Goal: Information Seeking & Learning: Learn about a topic

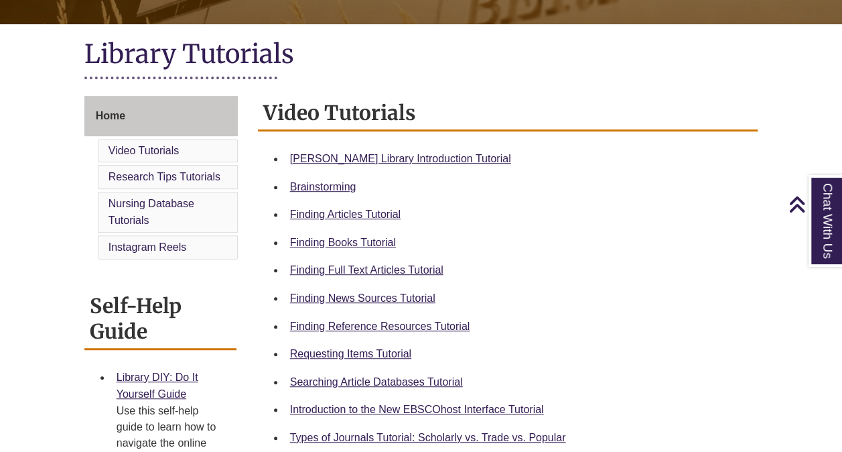
scroll to position [307, 0]
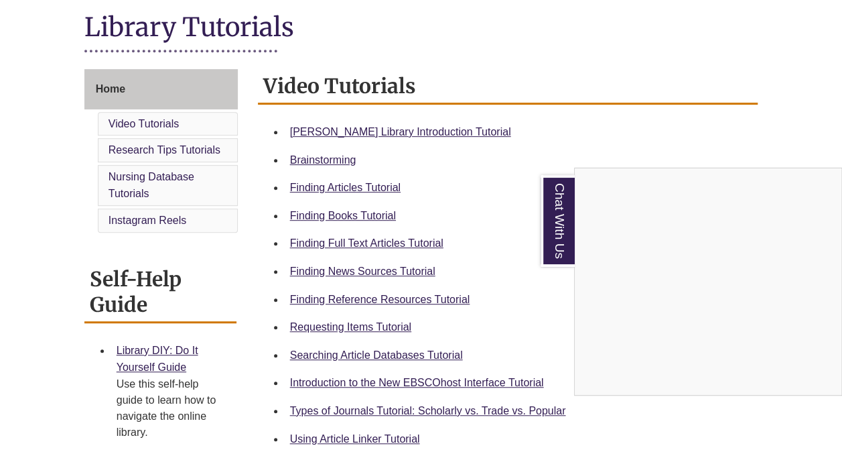
scroll to position [312, 0]
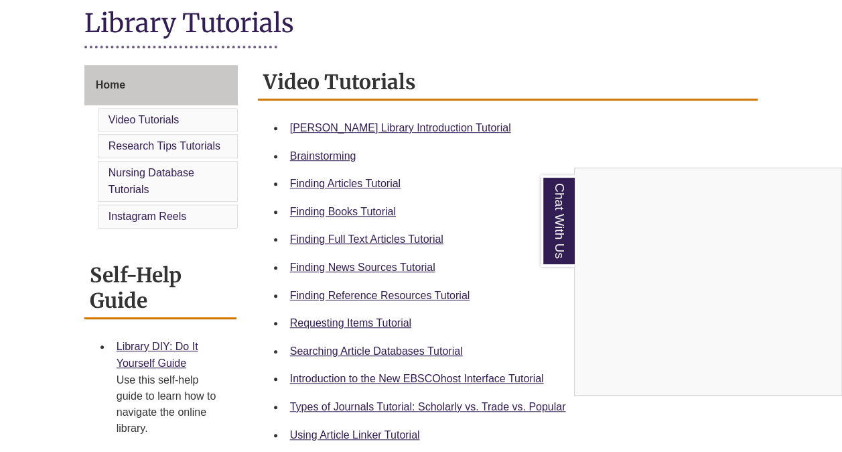
click at [394, 291] on div "Chat With Us" at bounding box center [421, 226] width 842 height 452
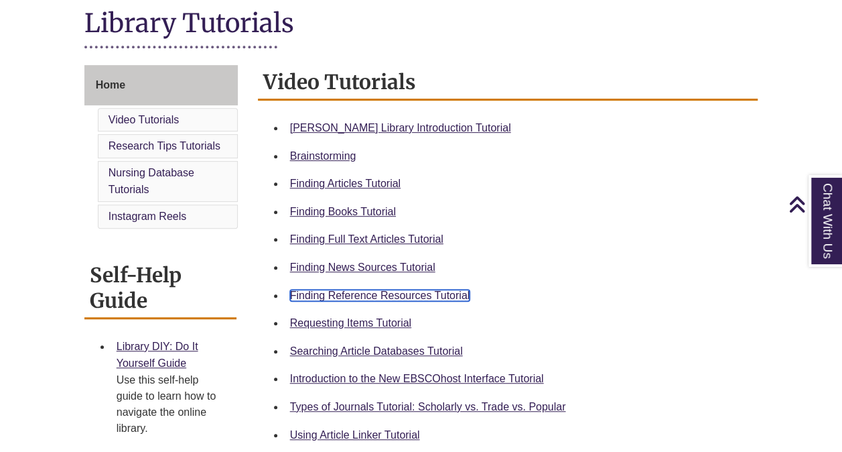
click at [392, 291] on link "Finding Reference Resources Tutorial" at bounding box center [380, 294] width 180 height 11
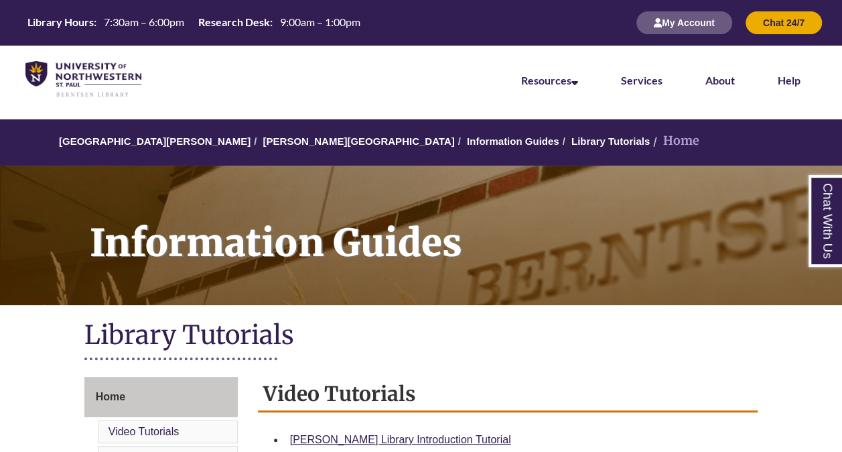
scroll to position [4, 0]
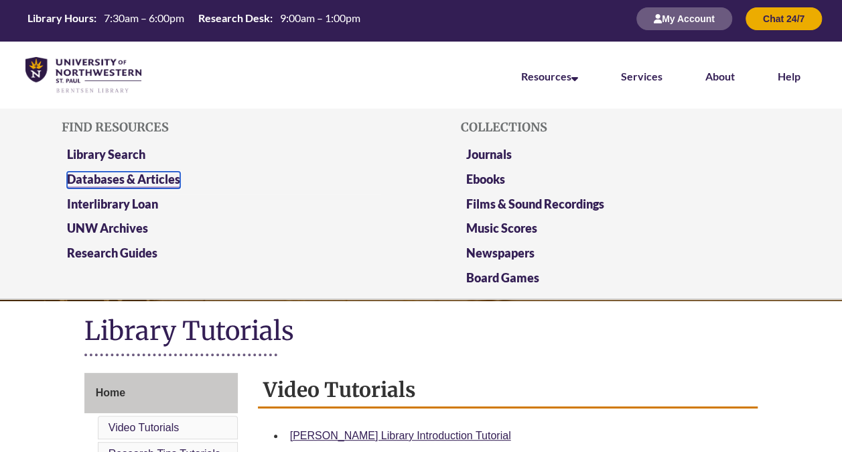
click at [162, 180] on link "Databases & Articles" at bounding box center [123, 179] width 113 height 17
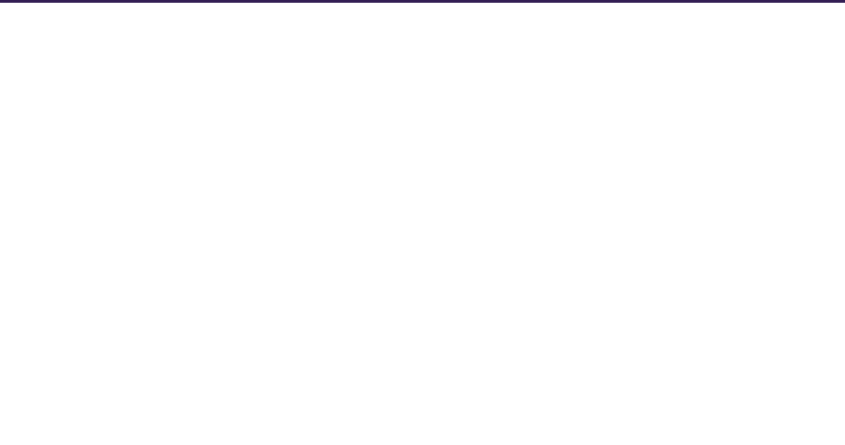
select select "Database Subject Filter"
select select "Database Types Filter"
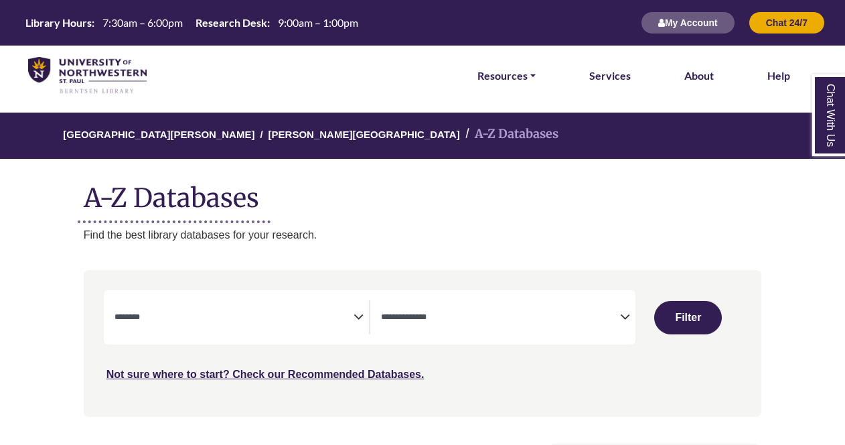
select select "Database Subject Filter"
select select "Database Types Filter"
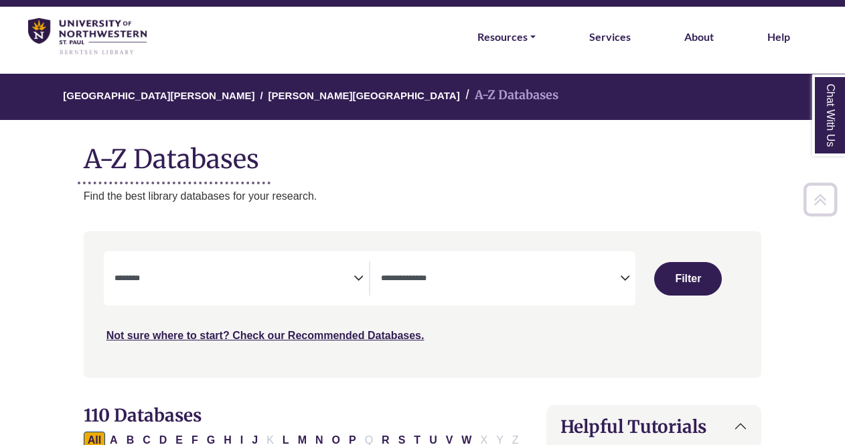
scroll to position [38, 0]
